Goal: Navigation & Orientation: Understand site structure

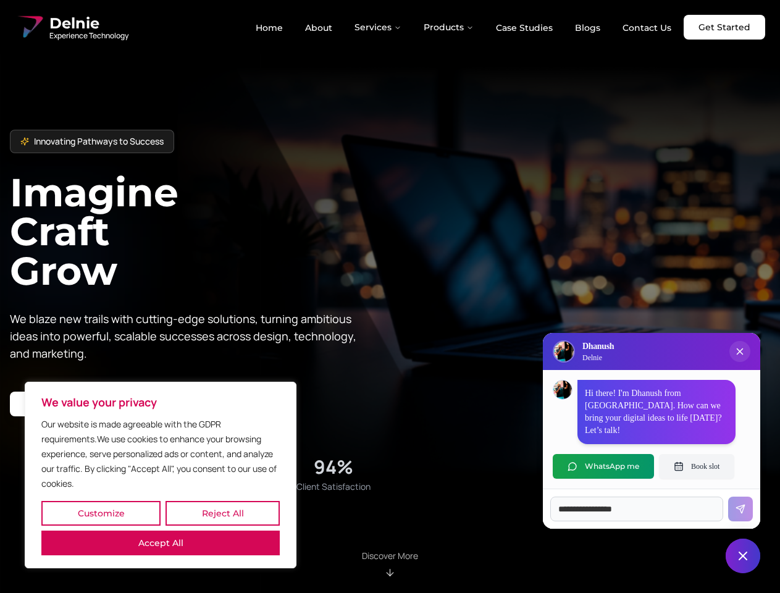
click at [101, 513] on button "Customize" at bounding box center [100, 513] width 119 height 25
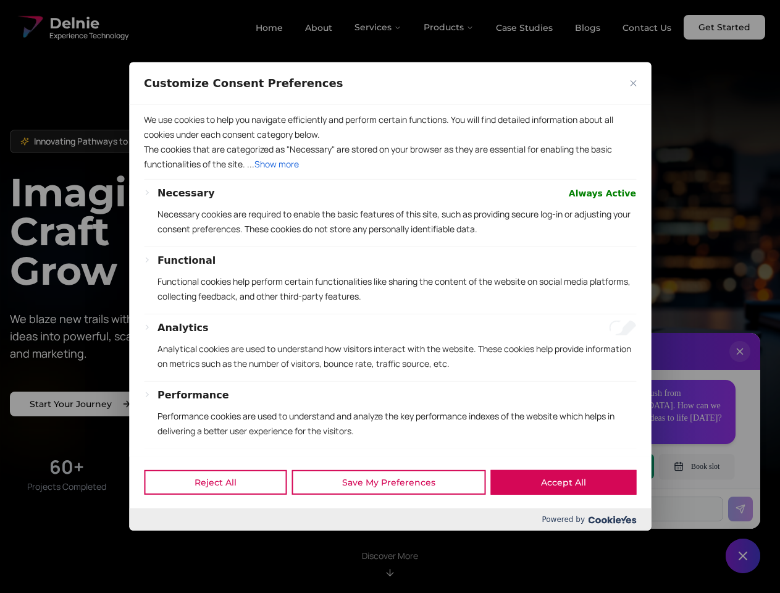
click at [222, 513] on div at bounding box center [390, 296] width 780 height 593
click at [161, 142] on p "We use cookies to help you navigate efficiently and perform certain functions. …" at bounding box center [390, 127] width 492 height 30
click at [390, 246] on div "Necessary Always Active Necessary cookies are required to enable the basic feat…" at bounding box center [396, 216] width 478 height 60
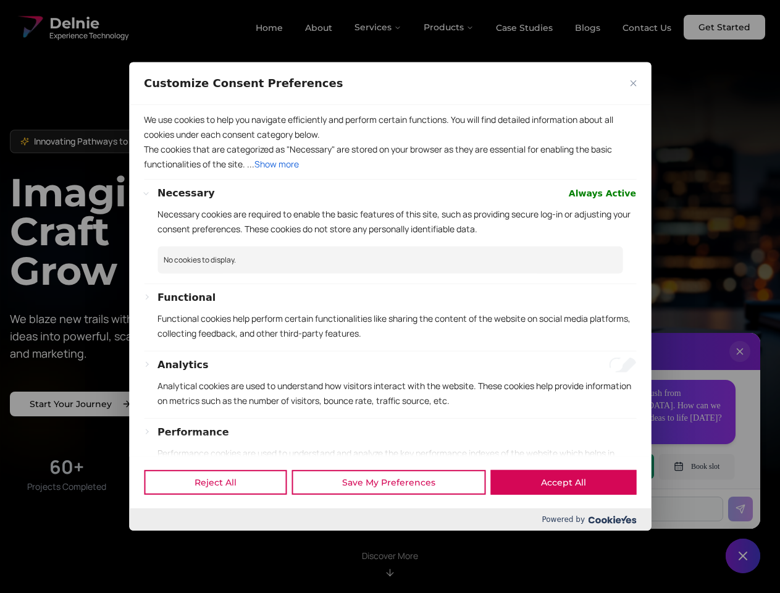
click at [378, 27] on div at bounding box center [390, 296] width 780 height 593
click at [449, 27] on div at bounding box center [390, 296] width 780 height 593
click at [740, 364] on div at bounding box center [390, 296] width 780 height 593
click at [603, 466] on div "Reject All Save My Preferences Accept All" at bounding box center [390, 482] width 522 height 52
click at [696, 466] on div at bounding box center [390, 296] width 780 height 593
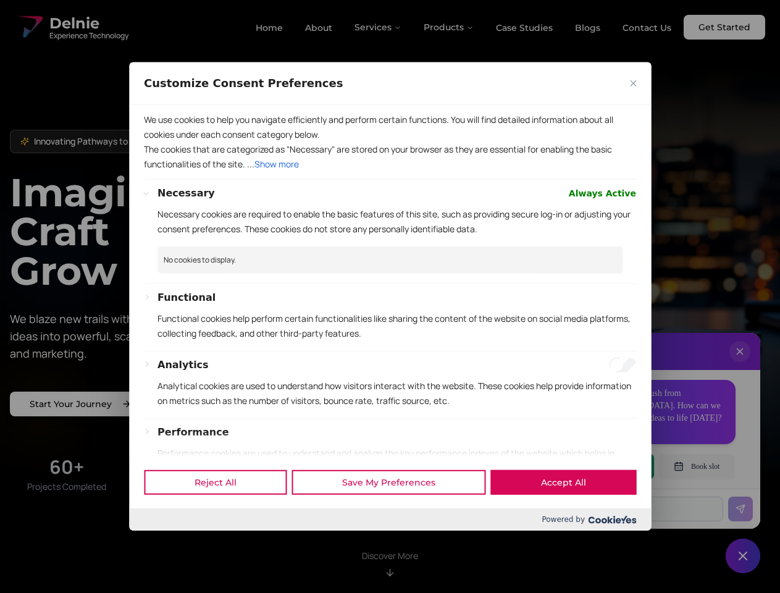
click at [743, 556] on div at bounding box center [390, 296] width 780 height 593
